Goal: Task Accomplishment & Management: Complete application form

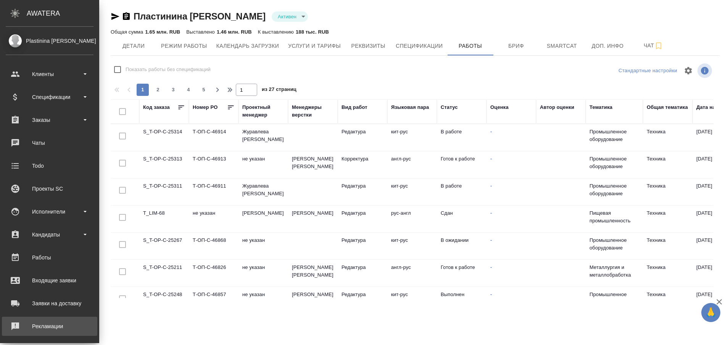
click at [24, 327] on div "Рекламации" at bounding box center [50, 325] width 88 height 11
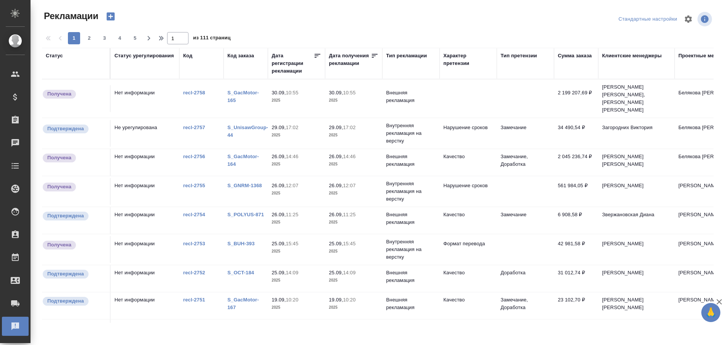
click at [235, 90] on link "S_GacMotor-165" at bounding box center [243, 96] width 31 height 13
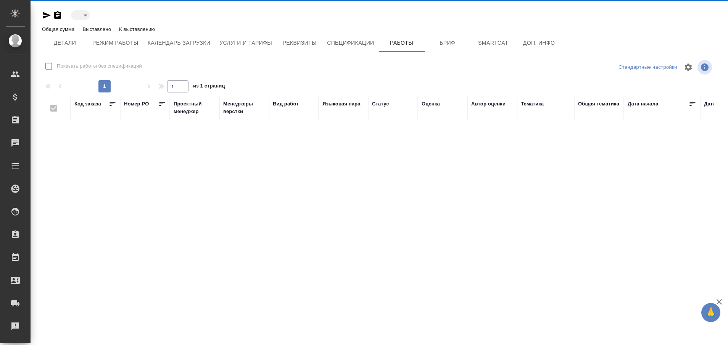
type input "active"
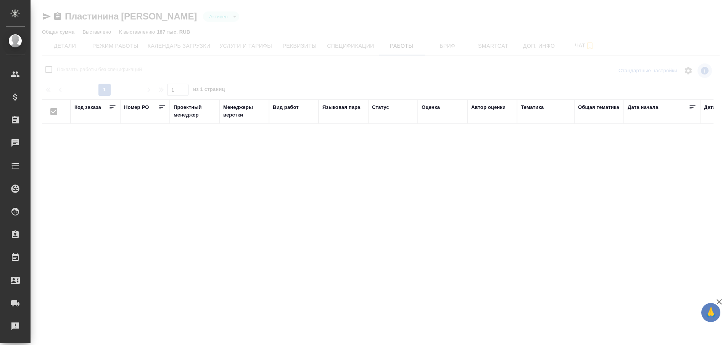
checkbox input "false"
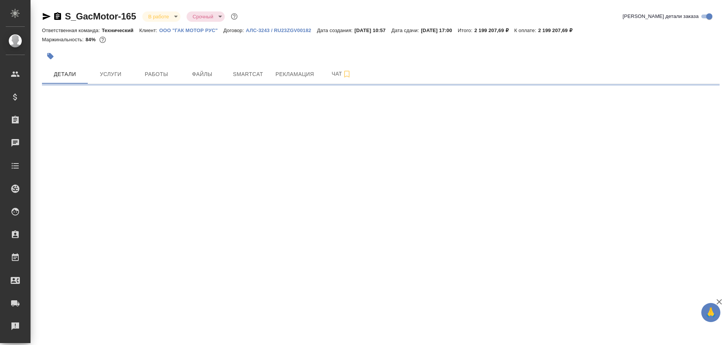
select select "RU"
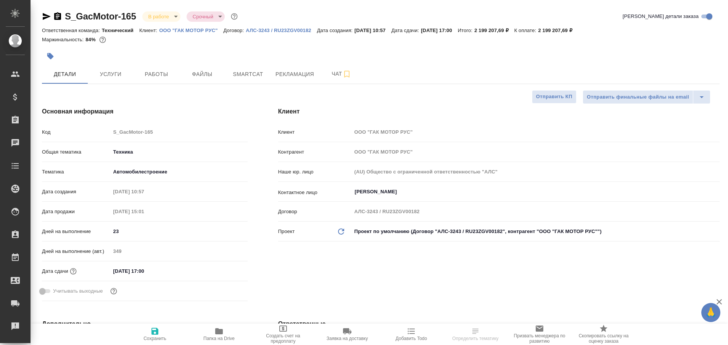
type textarea "x"
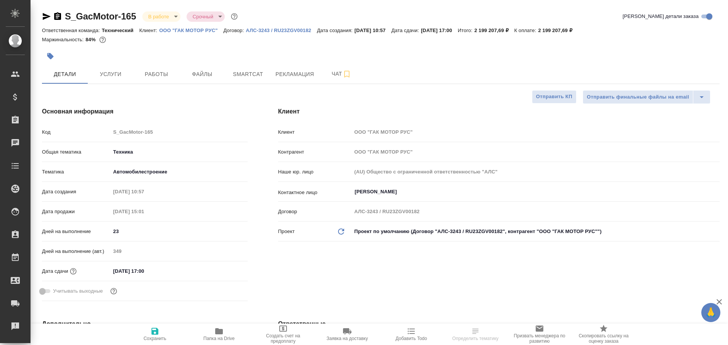
type textarea "x"
click at [155, 71] on span "Работы" at bounding box center [156, 74] width 37 height 10
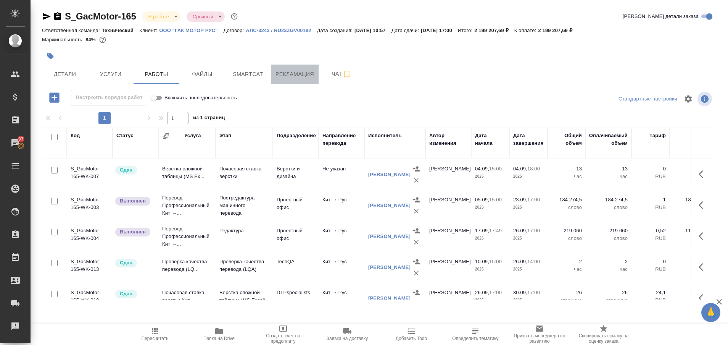
click at [287, 70] on span "Рекламация" at bounding box center [295, 74] width 39 height 10
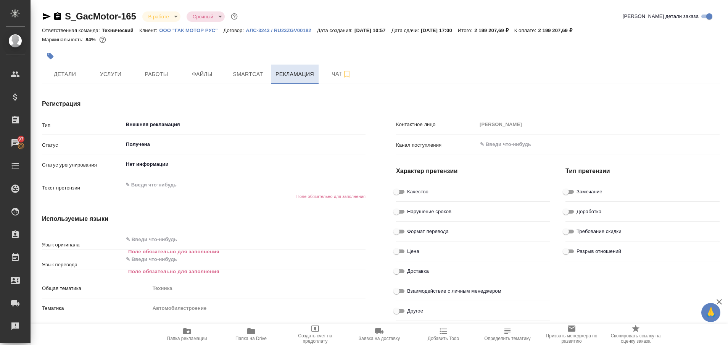
type textarea "x"
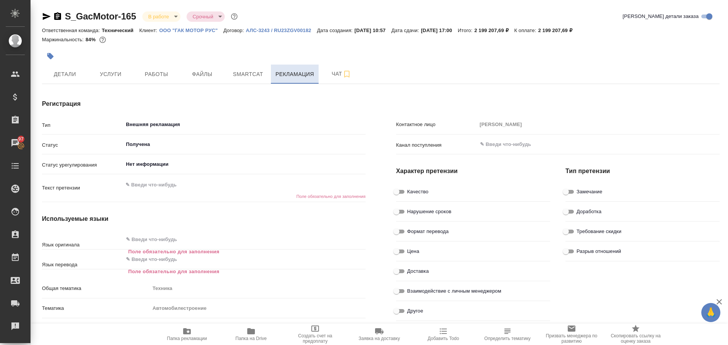
type textarea "x"
click at [335, 75] on span "Чат" at bounding box center [341, 74] width 37 height 10
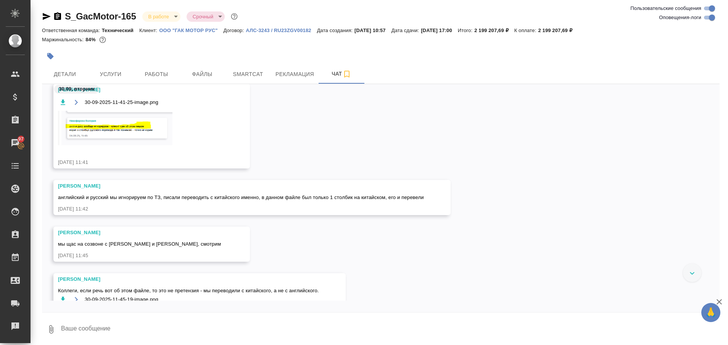
scroll to position [21744, 0]
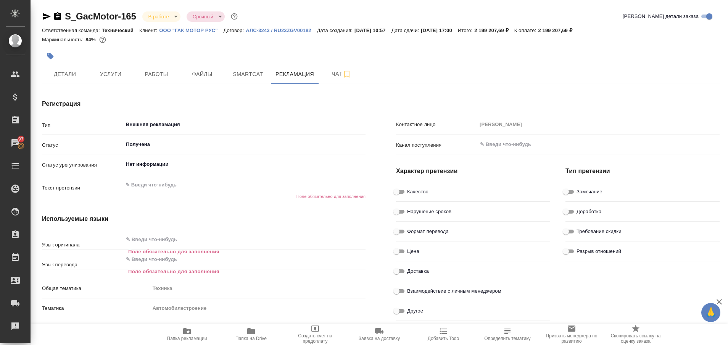
type textarea "x"
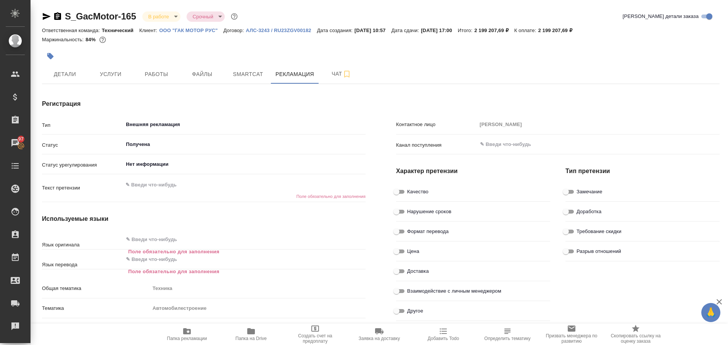
type textarea "x"
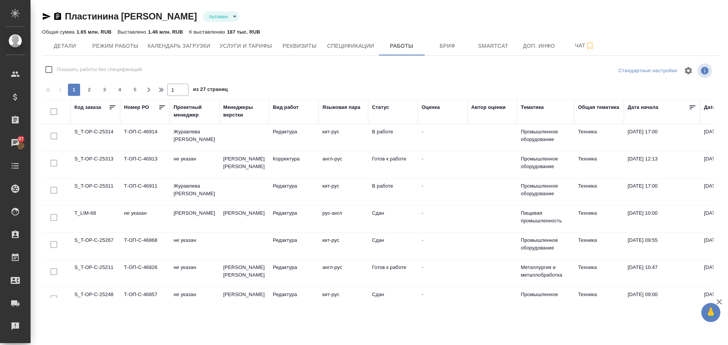
click at [96, 267] on td "S_T-OP-C-25211" at bounding box center [96, 273] width 50 height 27
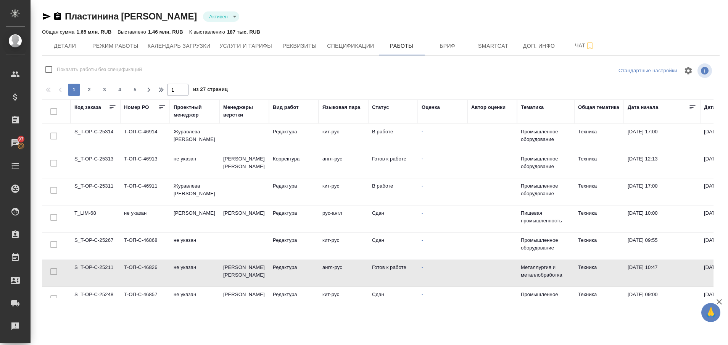
click at [96, 267] on td "S_T-OP-C-25211" at bounding box center [96, 273] width 50 height 27
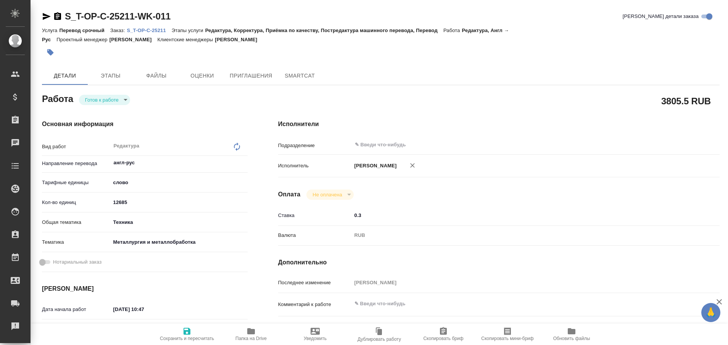
type textarea "x"
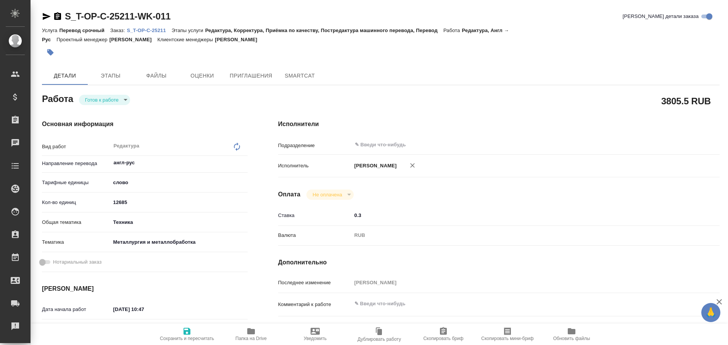
type textarea "x"
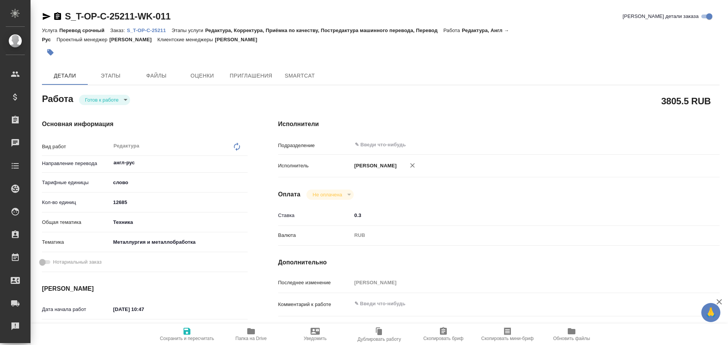
type textarea "x"
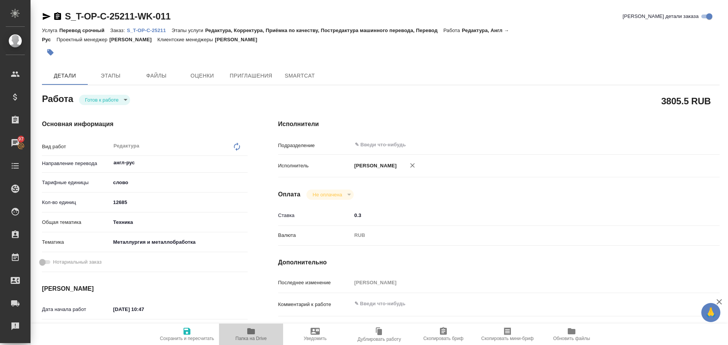
click at [248, 340] on span "Папка на Drive" at bounding box center [251, 338] width 31 height 5
